Goal: Contribute content

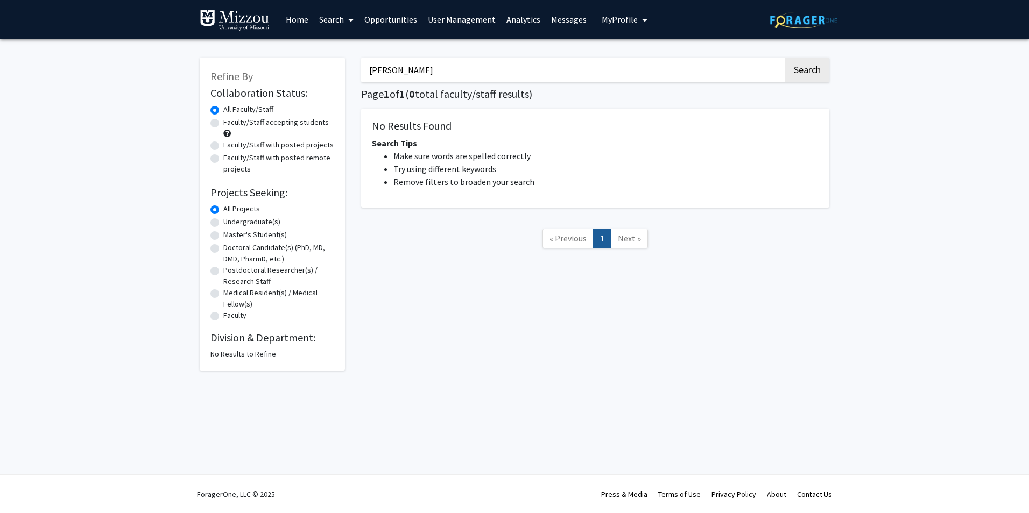
click at [606, 16] on span "My Profile" at bounding box center [619, 19] width 36 height 11
click at [636, 60] on span "View Profile" at bounding box center [668, 62] width 65 height 12
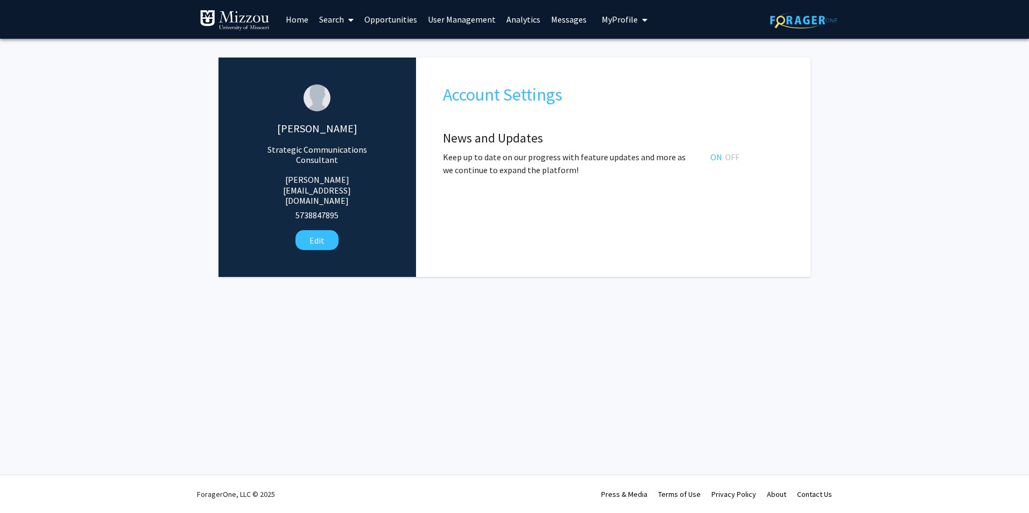
click at [627, 20] on span "My Profile" at bounding box center [619, 19] width 36 height 11
click at [345, 20] on span at bounding box center [349, 20] width 10 height 38
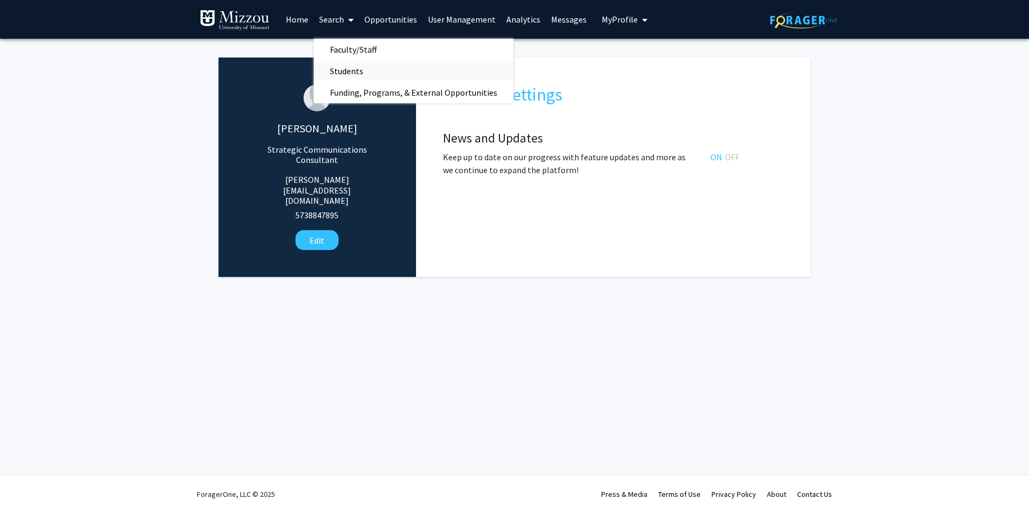
click at [357, 70] on span "Students" at bounding box center [347, 71] width 66 height 22
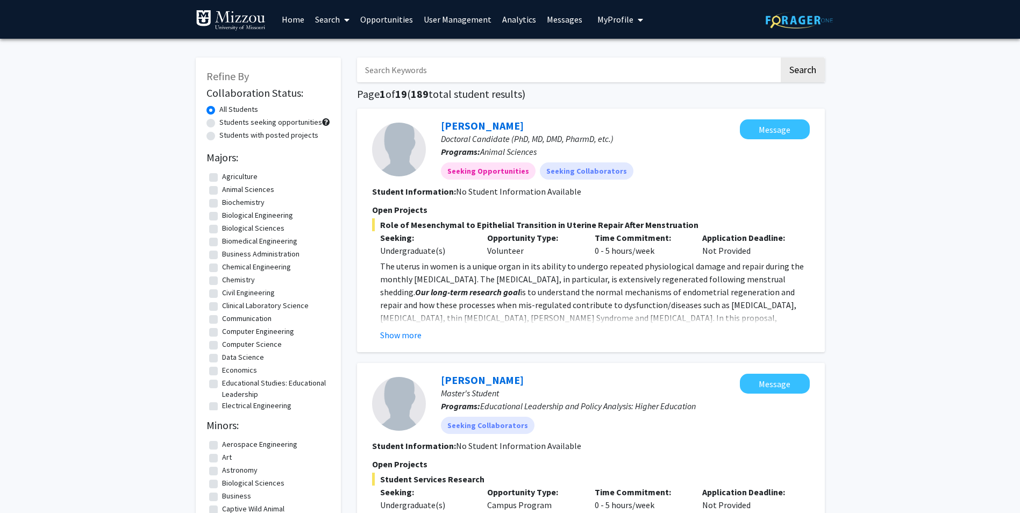
click at [749, 73] on input "Search Keywords" at bounding box center [568, 70] width 422 height 25
type input "[PERSON_NAME]"
click at [781, 58] on button "Search" at bounding box center [803, 70] width 44 height 25
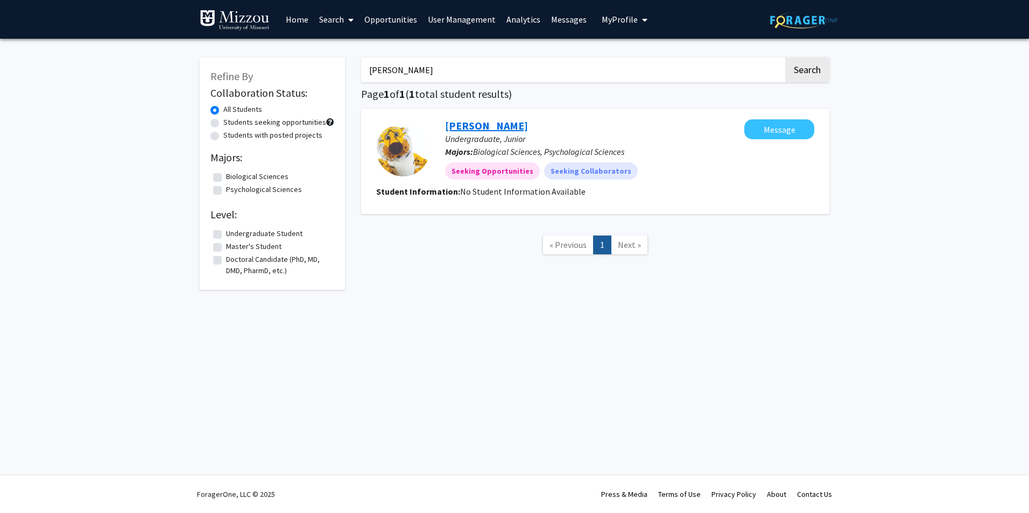
click at [494, 123] on link "[PERSON_NAME]" at bounding box center [486, 125] width 83 height 13
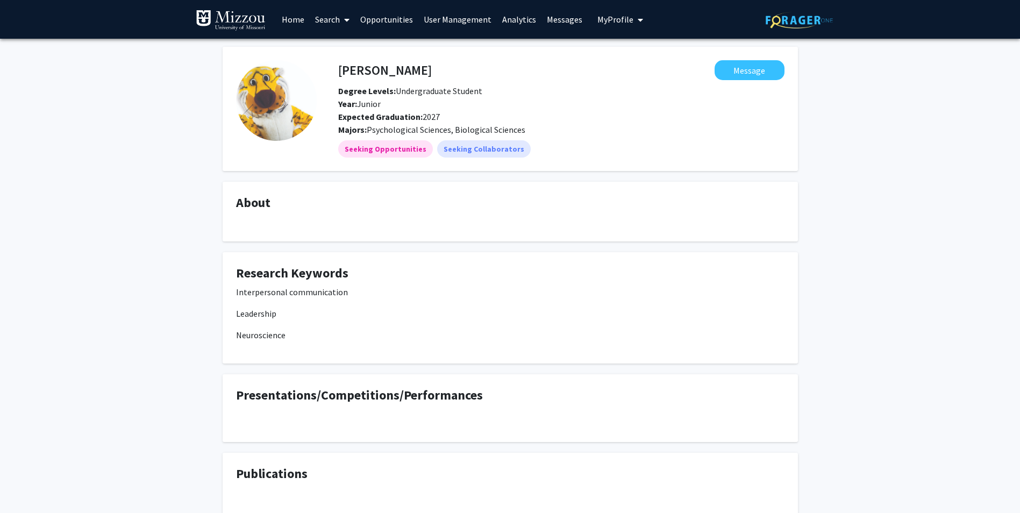
click at [331, 15] on link "Search" at bounding box center [332, 20] width 45 height 38
click at [396, 94] on span "Funding, Programs, & External Opportunities" at bounding box center [410, 93] width 200 height 22
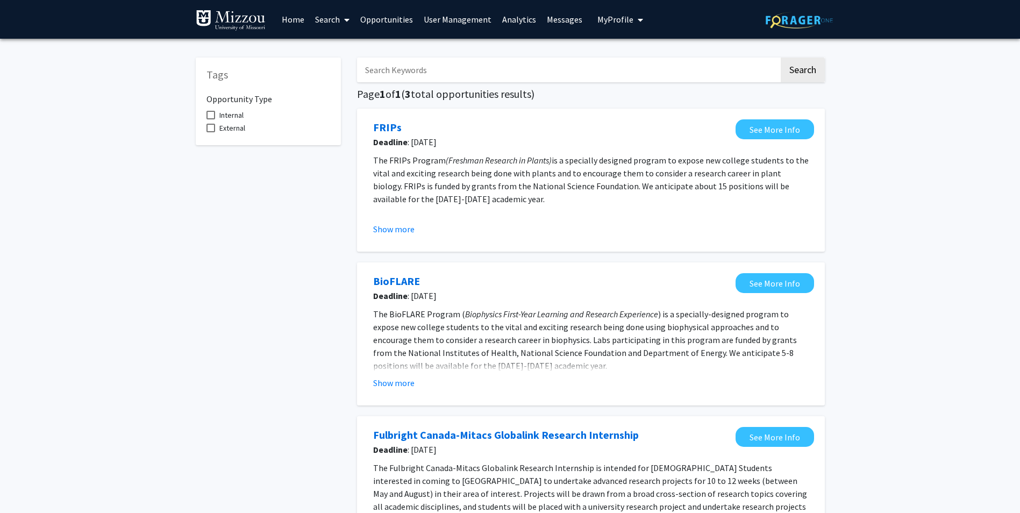
click at [332, 20] on link "Search" at bounding box center [332, 20] width 45 height 38
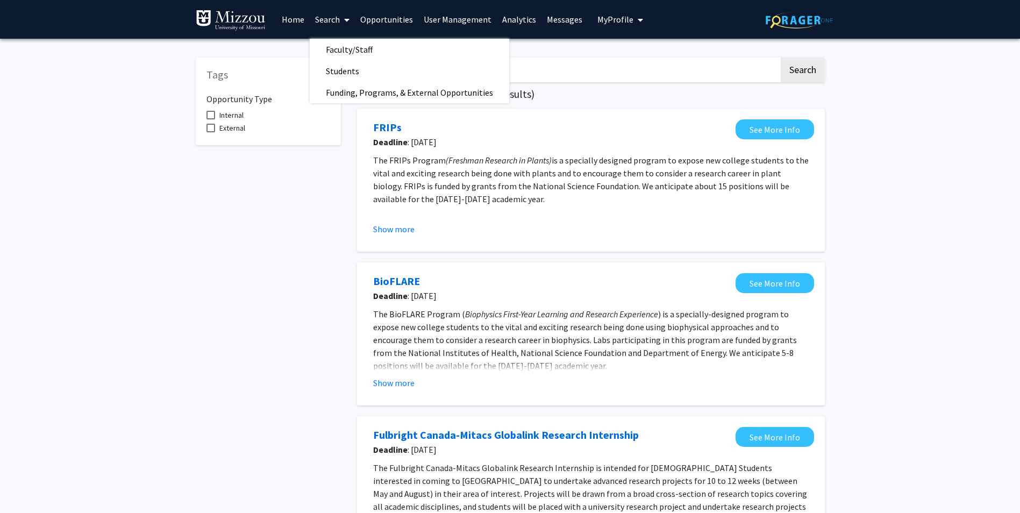
click at [388, 23] on link "Opportunities" at bounding box center [386, 20] width 63 height 38
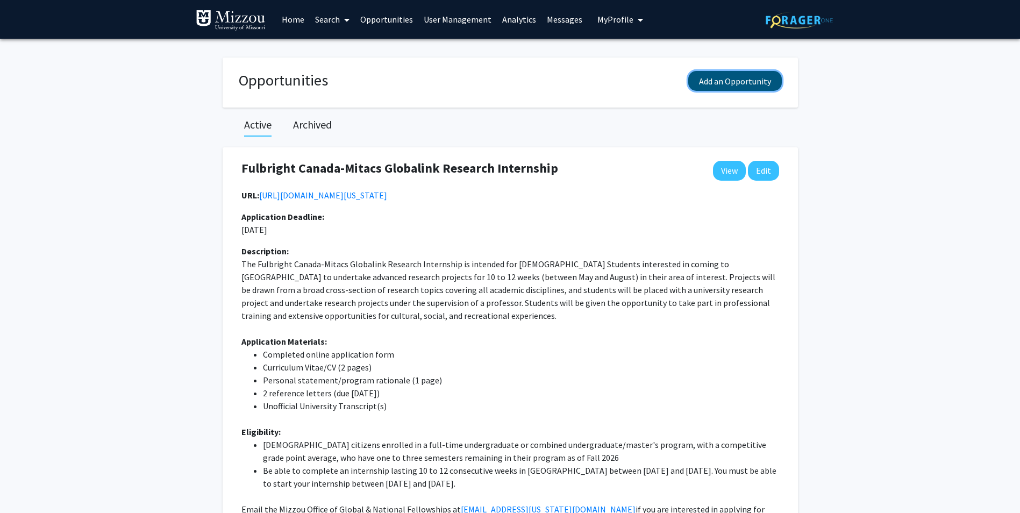
click at [699, 76] on button "Add an Opportunity" at bounding box center [736, 81] width 94 height 20
